Goal: Find specific page/section: Find specific page/section

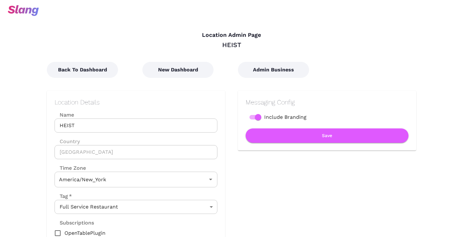
type input "Eastern Time"
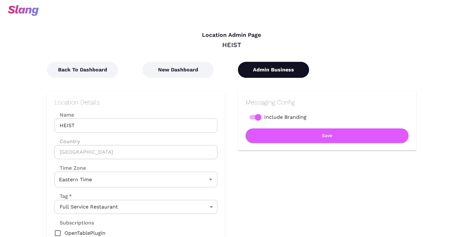
click at [255, 72] on button "Admin Business" at bounding box center [273, 70] width 71 height 16
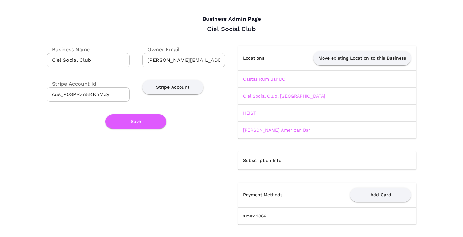
scroll to position [16, 0]
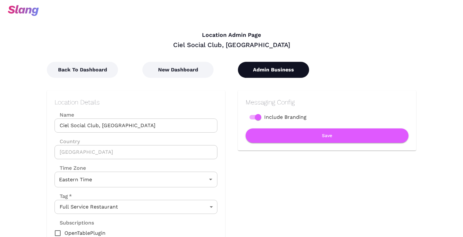
click at [257, 71] on button "Admin Business" at bounding box center [273, 70] width 71 height 16
